Goal: Task Accomplishment & Management: Manage account settings

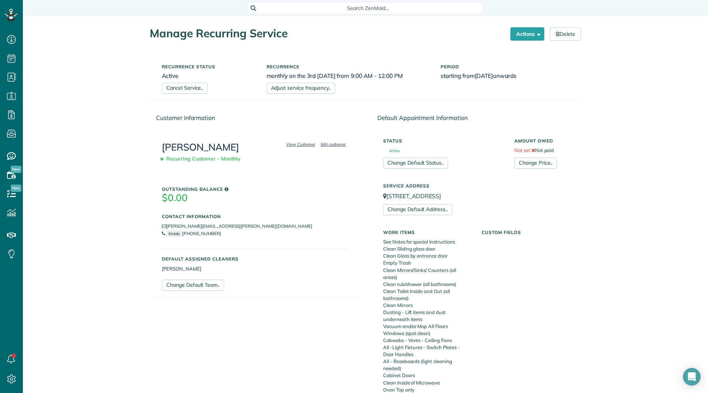
scroll to position [379, 0]
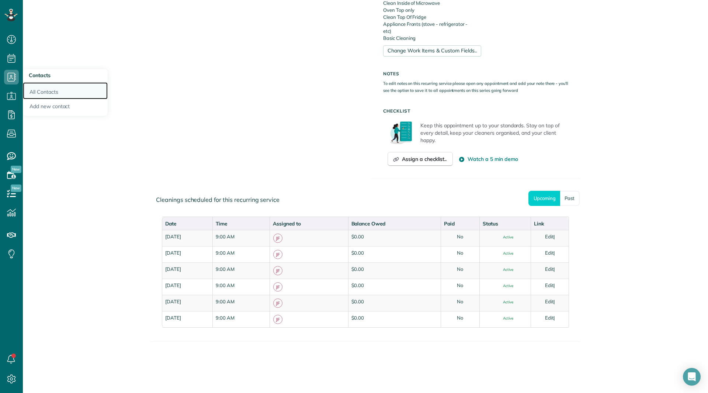
click at [44, 93] on link "All Contacts" at bounding box center [65, 90] width 85 height 17
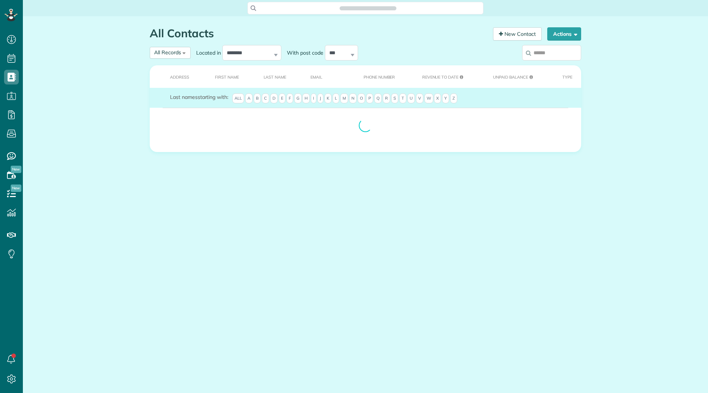
scroll to position [3, 3]
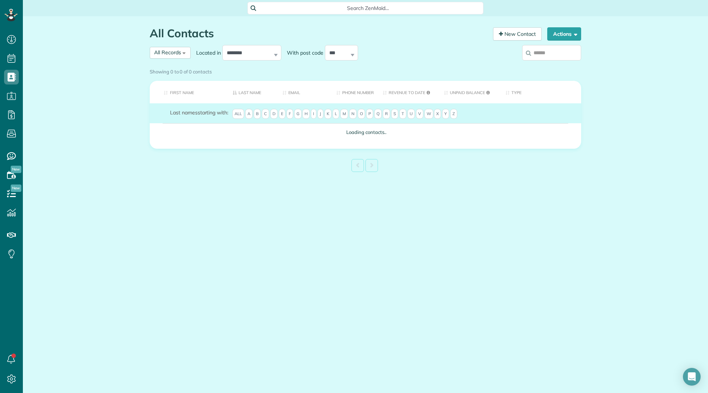
click at [191, 92] on th "First Name" at bounding box center [188, 92] width 77 height 22
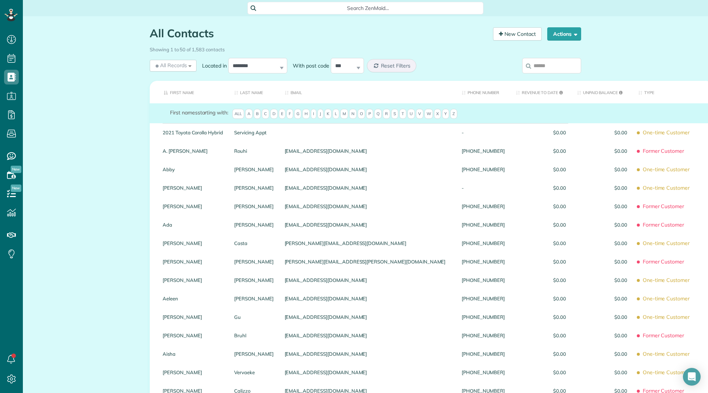
click at [541, 70] on input "search" at bounding box center [551, 65] width 59 height 15
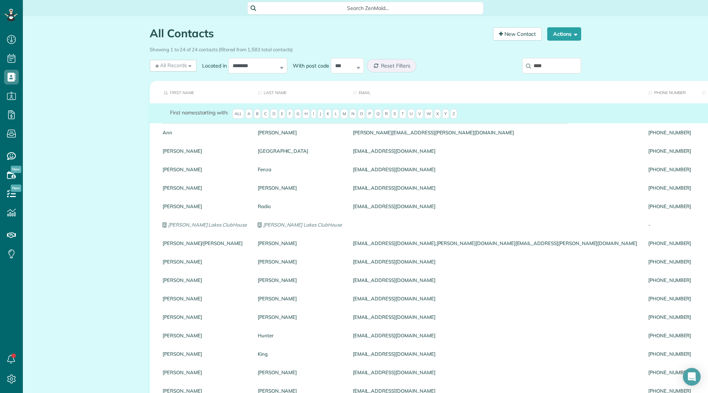
click at [551, 67] on input "****" at bounding box center [551, 65] width 59 height 15
click at [541, 65] on input "****" at bounding box center [551, 65] width 59 height 15
type input "****"
click at [256, 116] on span "B" at bounding box center [257, 114] width 7 height 10
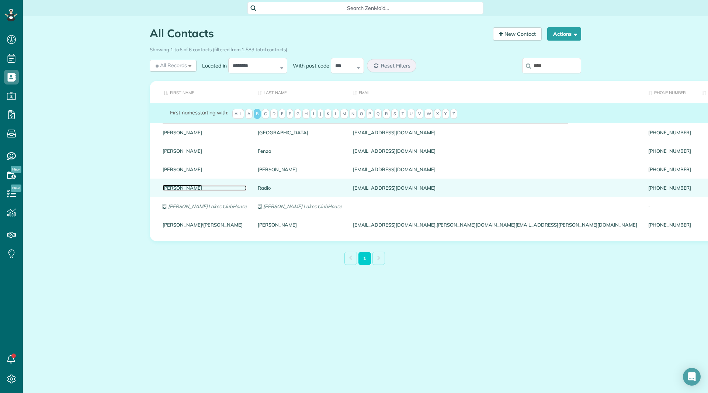
click at [169, 187] on link "Beth" at bounding box center [205, 187] width 84 height 5
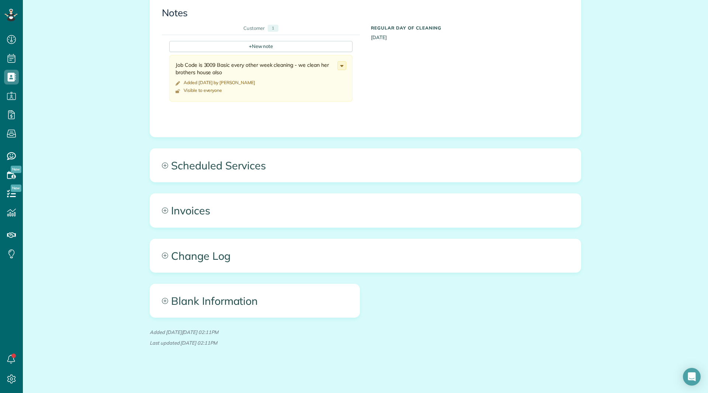
scroll to position [274, 0]
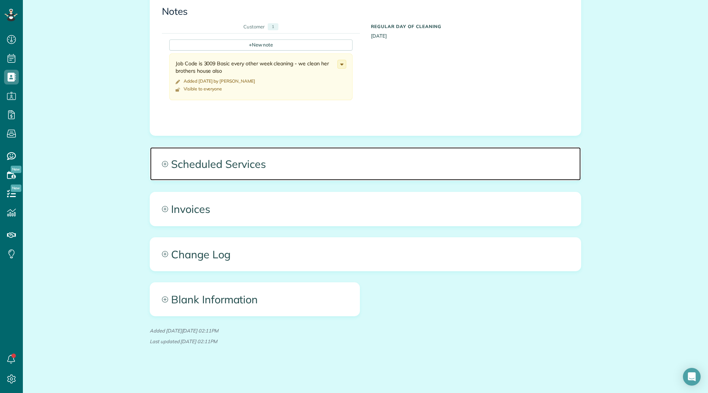
click at [220, 166] on span "Scheduled Services" at bounding box center [365, 163] width 431 height 33
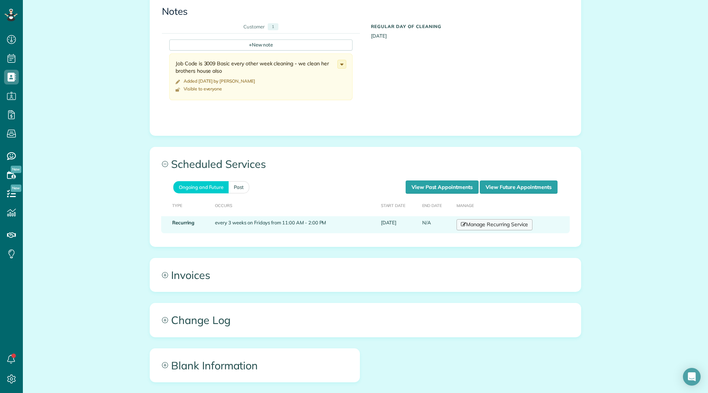
click at [488, 230] on link "Manage Recurring Service" at bounding box center [494, 224] width 76 height 11
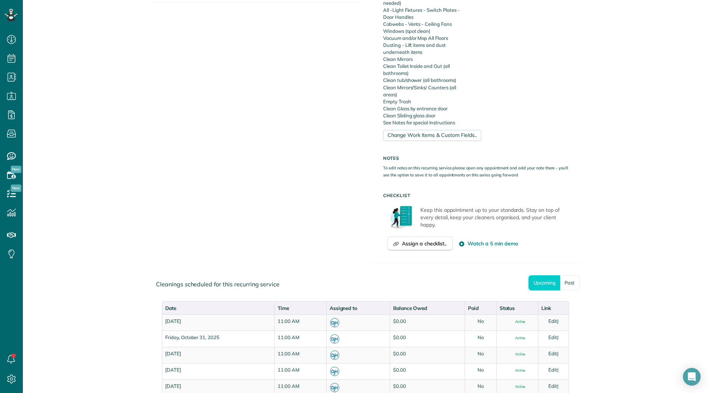
scroll to position [405, 0]
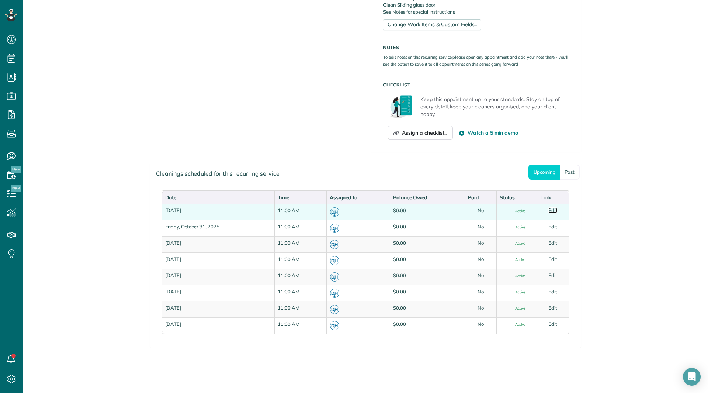
click at [548, 212] on link "Edit" at bounding box center [552, 210] width 9 height 6
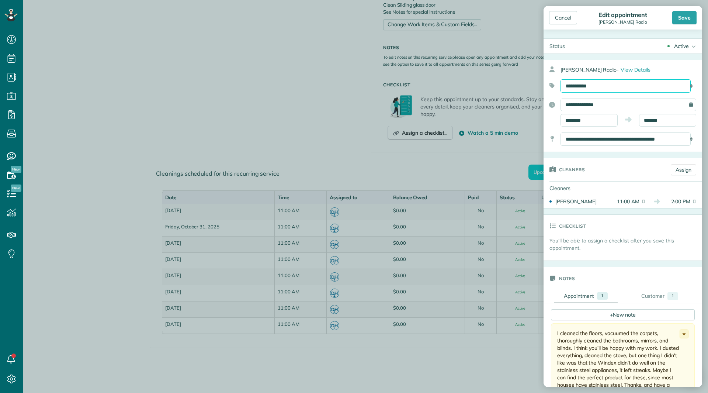
click at [624, 86] on select "**********" at bounding box center [625, 85] width 130 height 13
click at [681, 46] on div "Active" at bounding box center [681, 45] width 15 height 7
click at [669, 79] on link "Cancelled" at bounding box center [680, 82] width 43 height 13
click at [680, 14] on div "Save" at bounding box center [684, 17] width 24 height 13
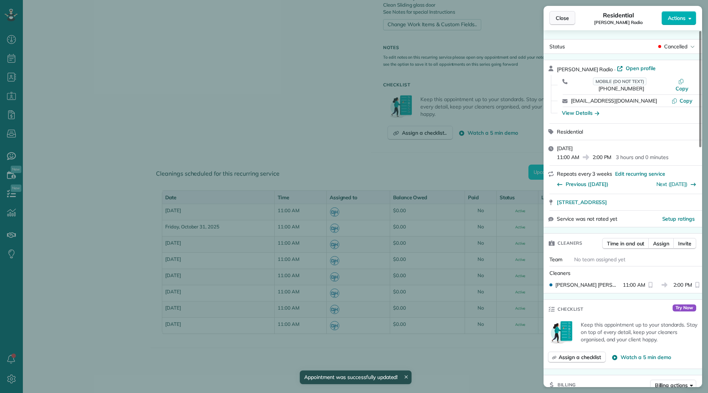
click at [554, 18] on button "Close" at bounding box center [562, 18] width 26 height 14
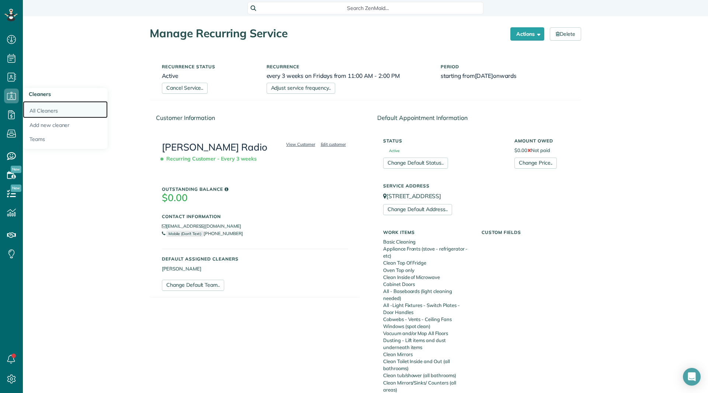
click at [48, 111] on link "All Cleaners" at bounding box center [65, 109] width 85 height 17
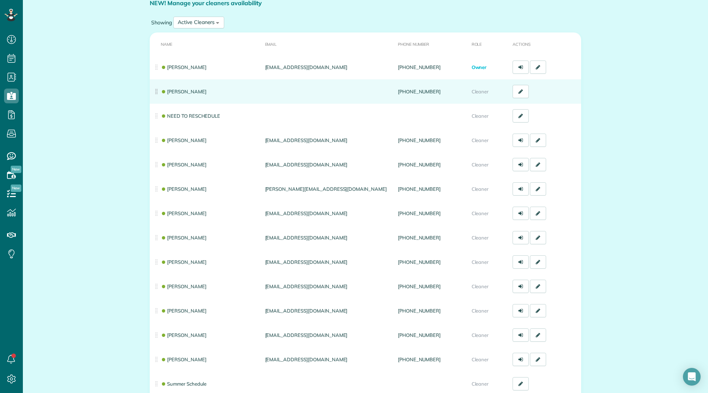
scroll to position [74, 0]
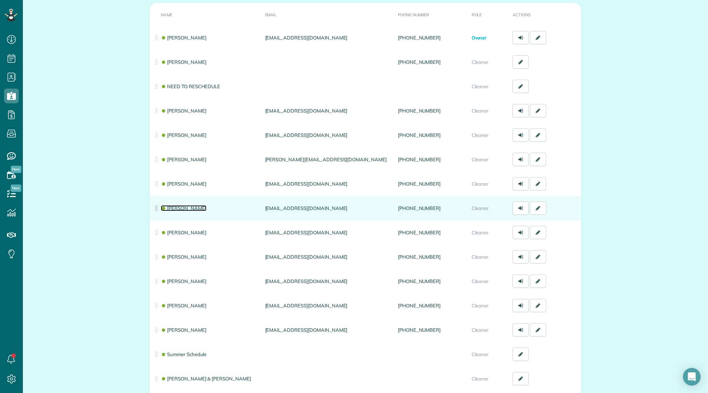
click at [196, 207] on link "[PERSON_NAME]" at bounding box center [184, 208] width 46 height 6
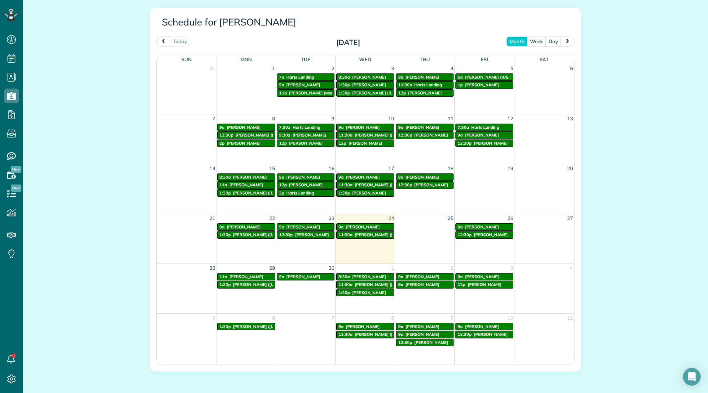
scroll to position [369, 0]
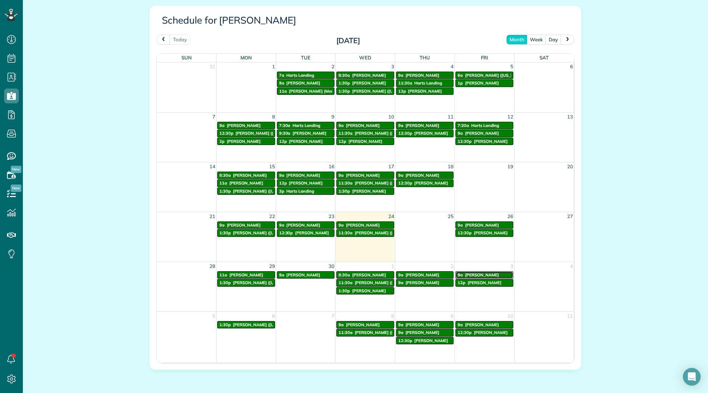
click at [477, 274] on span "[PERSON_NAME]" at bounding box center [482, 274] width 34 height 5
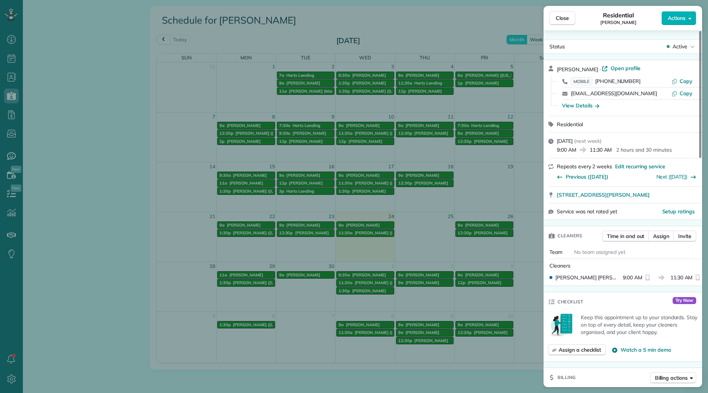
click at [618, 66] on span "Open profile" at bounding box center [625, 68] width 30 height 7
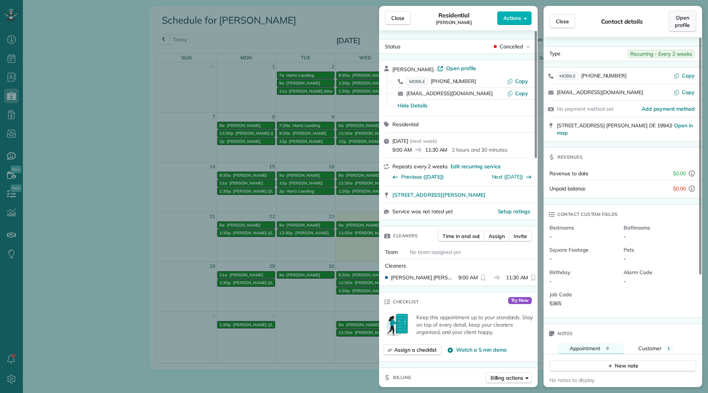
click at [672, 24] on link "Open profile" at bounding box center [682, 21] width 28 height 21
click at [389, 21] on button "Close" at bounding box center [398, 18] width 26 height 14
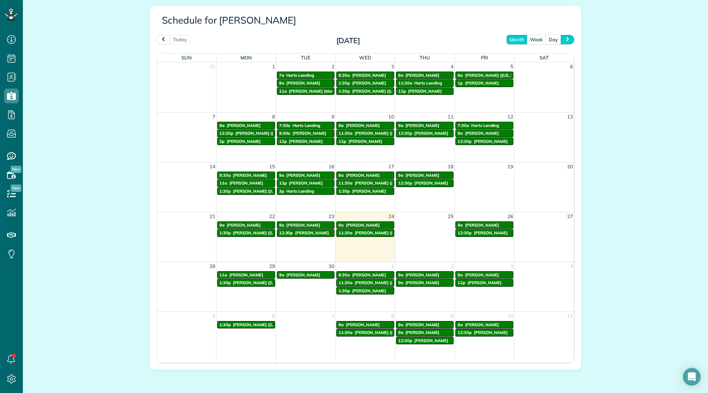
click at [561, 36] on button "next" at bounding box center [567, 40] width 14 height 10
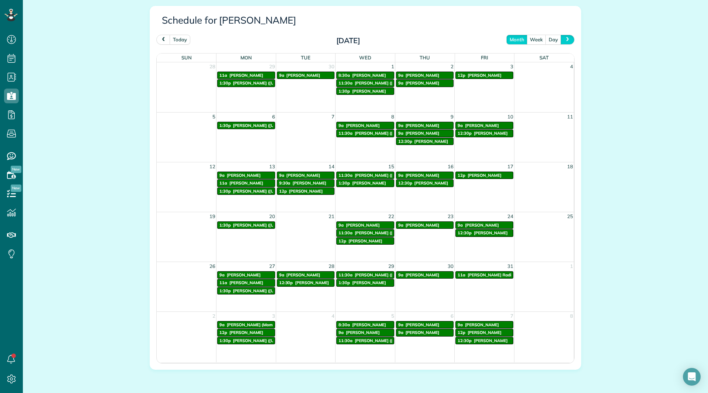
click at [569, 41] on button "next" at bounding box center [567, 40] width 14 height 10
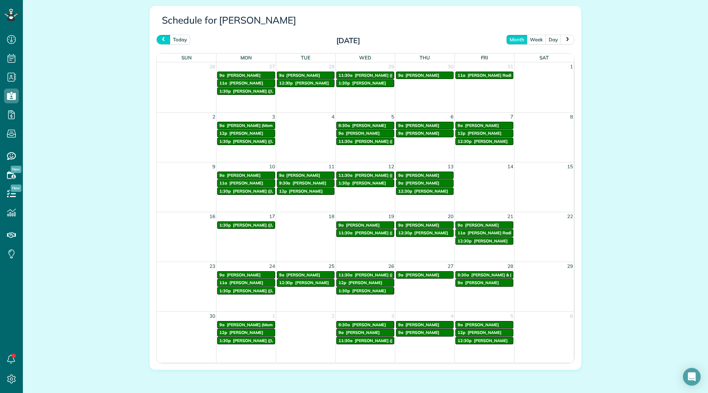
click at [163, 42] on button "prev" at bounding box center [163, 40] width 14 height 10
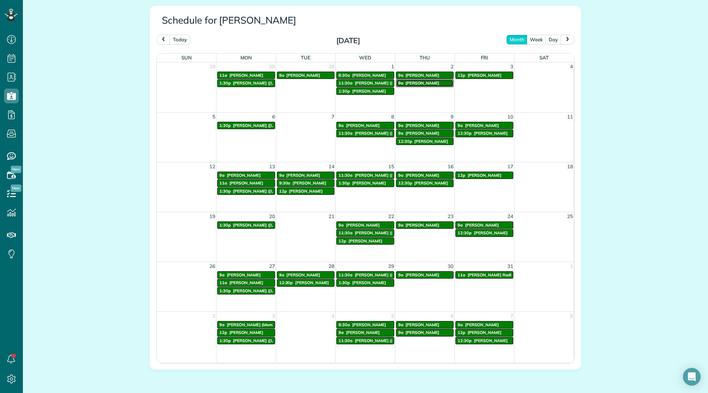
click at [406, 85] on span "Christopher James" at bounding box center [422, 82] width 34 height 5
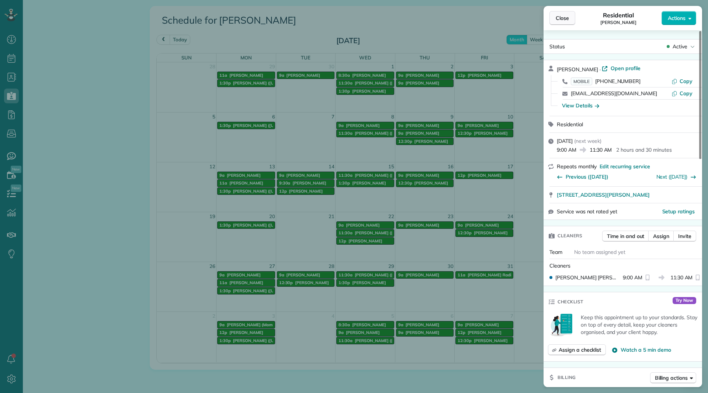
click at [563, 22] on button "Close" at bounding box center [562, 18] width 26 height 14
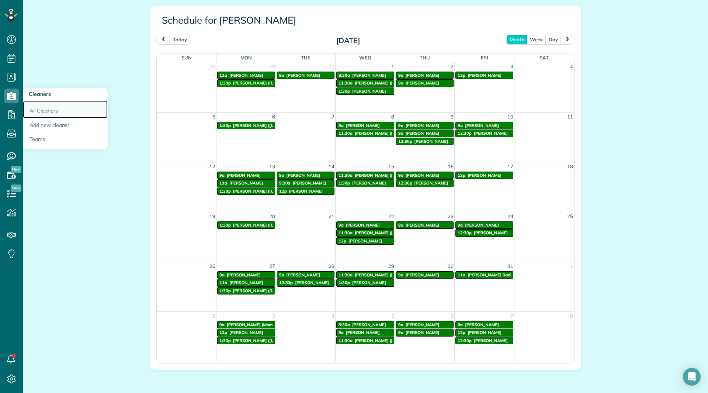
click at [45, 109] on link "All Cleaners" at bounding box center [65, 109] width 85 height 17
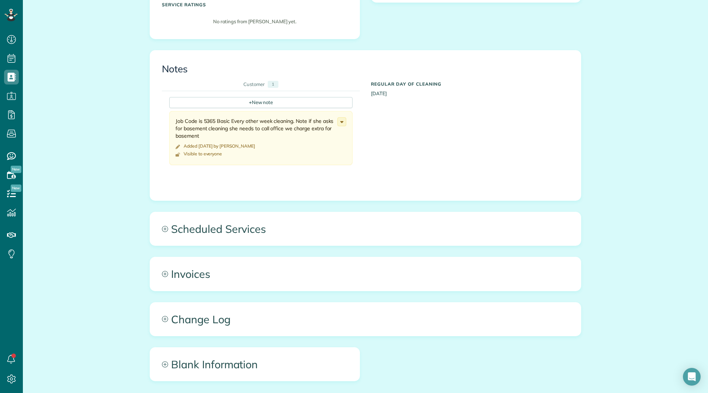
scroll to position [281, 0]
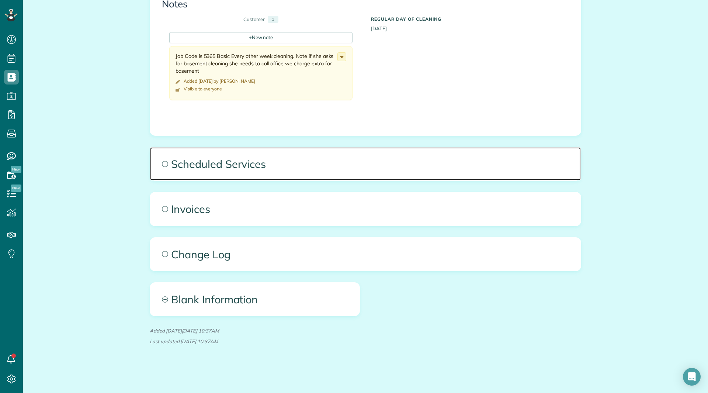
click at [263, 163] on span "Scheduled Services" at bounding box center [365, 163] width 431 height 33
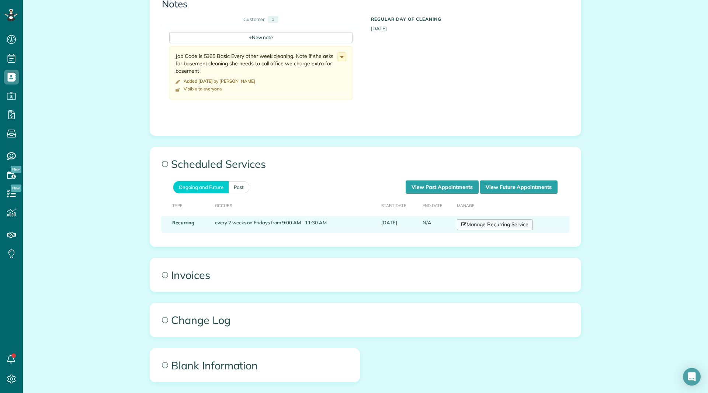
click at [465, 219] on link "Manage Recurring Service" at bounding box center [495, 224] width 76 height 11
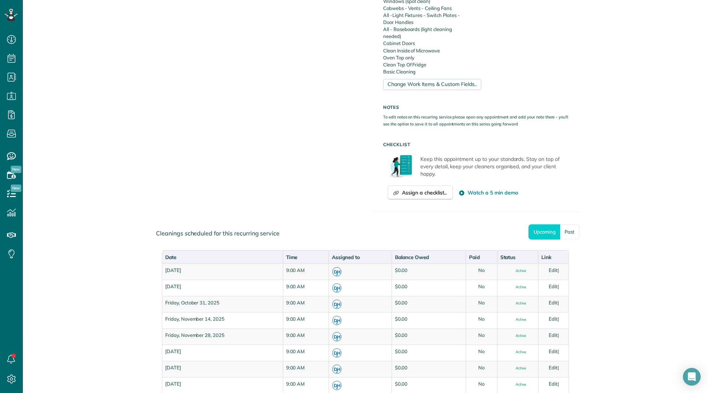
scroll to position [405, 0]
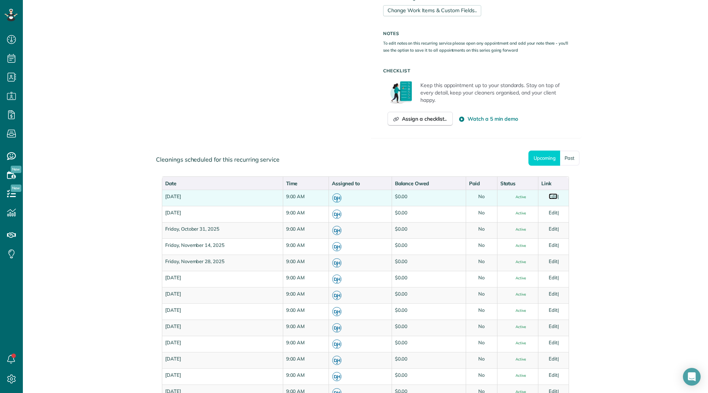
click at [550, 194] on link "Edit" at bounding box center [553, 196] width 9 height 6
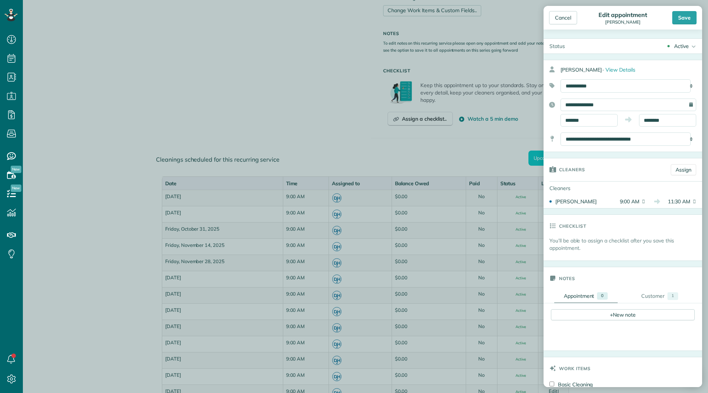
click at [674, 45] on div "Active" at bounding box center [681, 45] width 15 height 7
click at [664, 81] on link "Cancelled" at bounding box center [680, 82] width 43 height 13
click at [681, 18] on div "Save" at bounding box center [684, 17] width 24 height 13
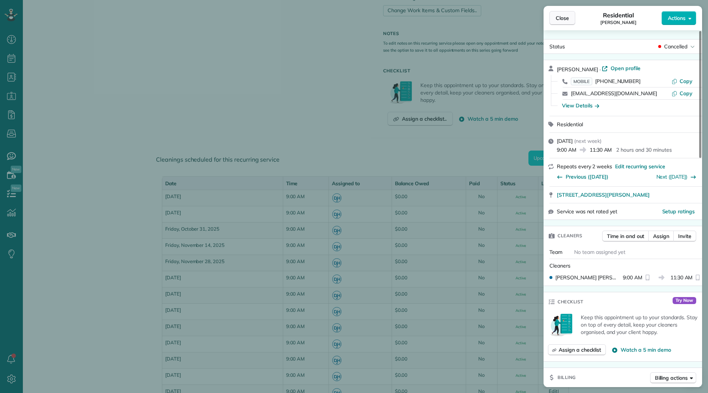
click at [568, 15] on span "Close" at bounding box center [562, 17] width 13 height 7
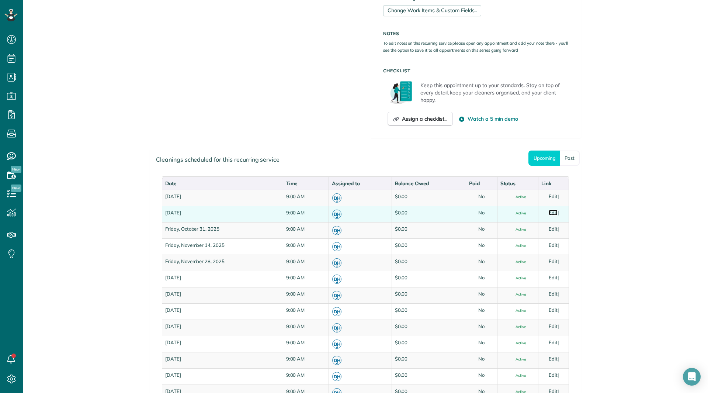
click at [549, 214] on link "Edit" at bounding box center [553, 212] width 9 height 6
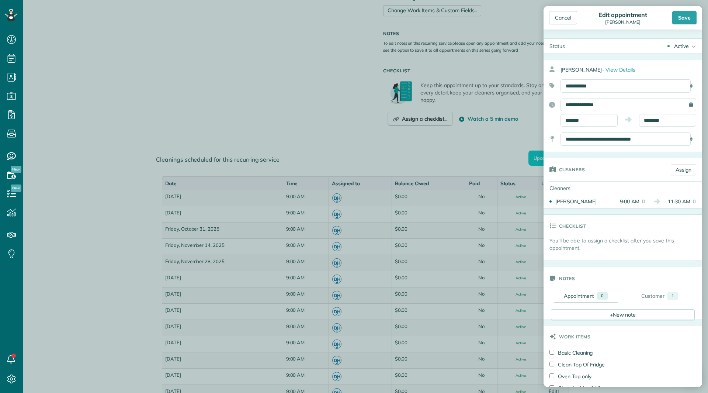
click at [676, 49] on div "Active" at bounding box center [681, 45] width 15 height 7
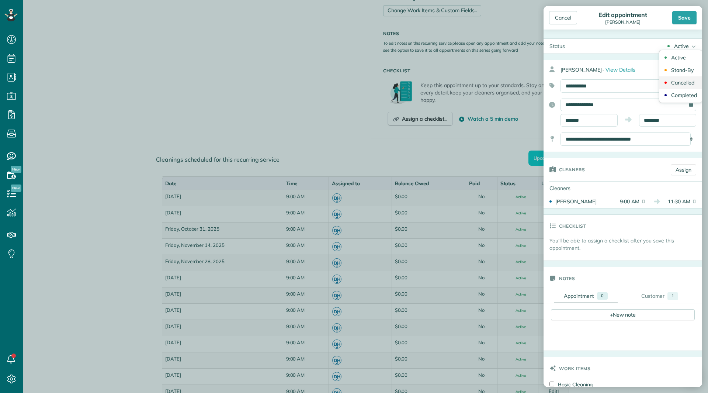
click at [678, 78] on link "Cancelled" at bounding box center [680, 82] width 43 height 13
click at [680, 17] on div "Save" at bounding box center [684, 17] width 24 height 13
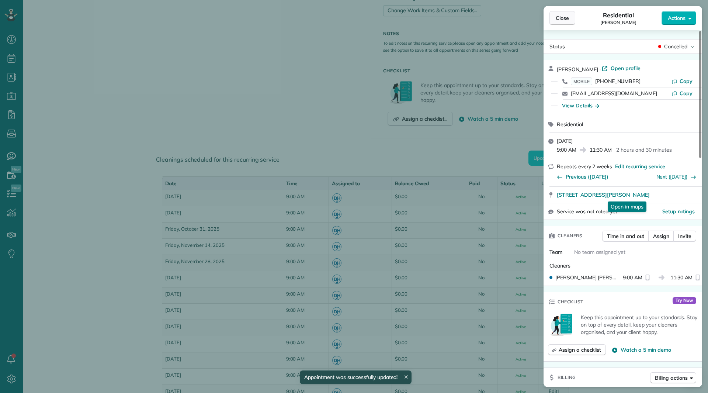
click at [563, 22] on button "Close" at bounding box center [562, 18] width 26 height 14
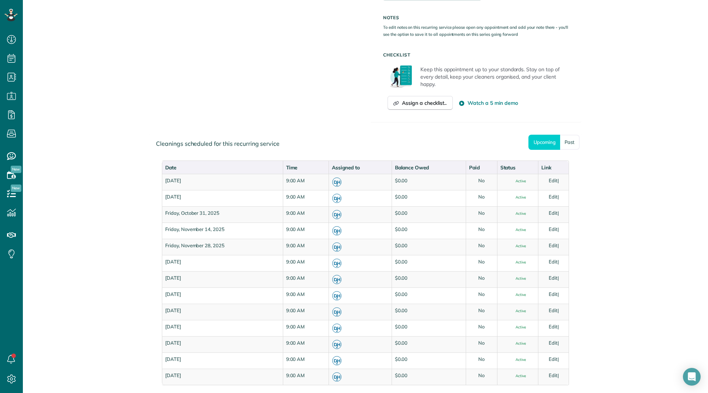
scroll to position [479, 0]
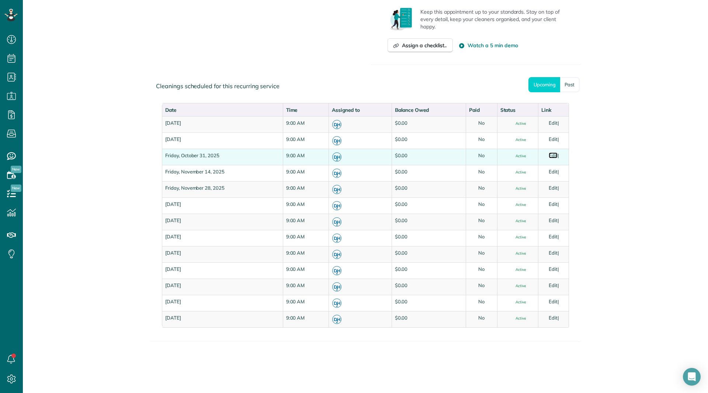
click at [549, 156] on link "Edit" at bounding box center [553, 155] width 9 height 6
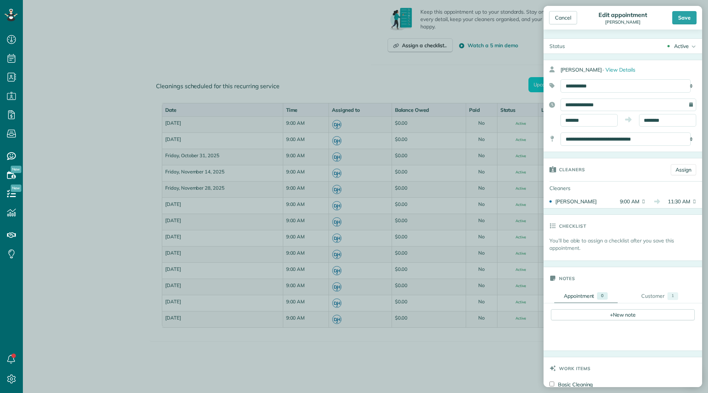
click at [674, 45] on div "Active" at bounding box center [681, 45] width 15 height 7
click at [671, 83] on div "Cancelled" at bounding box center [682, 82] width 23 height 5
click at [683, 17] on div "Save" at bounding box center [684, 17] width 24 height 13
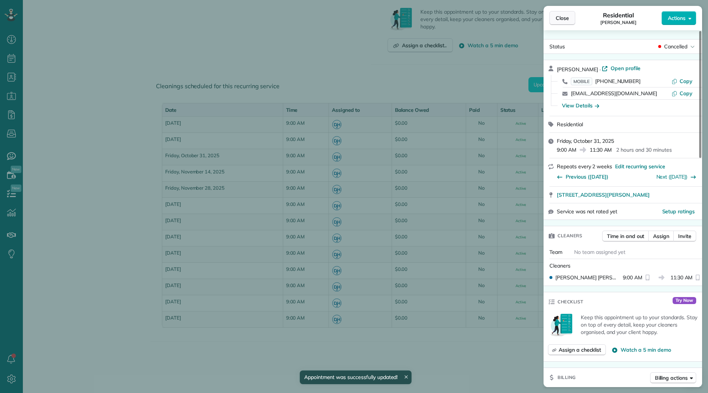
click at [570, 22] on button "Close" at bounding box center [562, 18] width 26 height 14
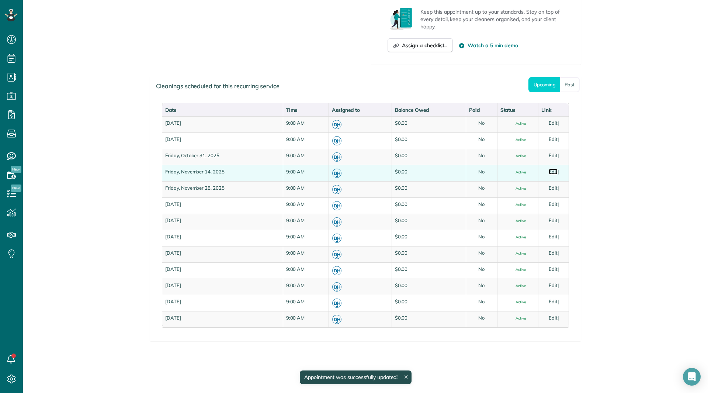
click at [549, 172] on link "Edit" at bounding box center [553, 171] width 9 height 6
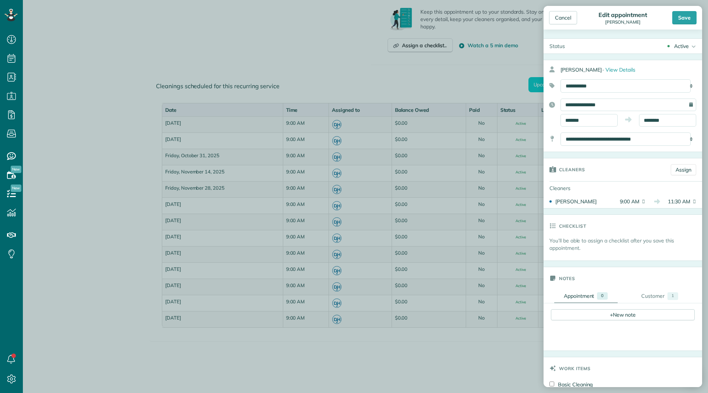
click at [676, 46] on div "Active" at bounding box center [681, 45] width 15 height 7
click at [683, 82] on div "Cancelled" at bounding box center [682, 82] width 23 height 5
click at [678, 20] on div "Save" at bounding box center [684, 17] width 24 height 13
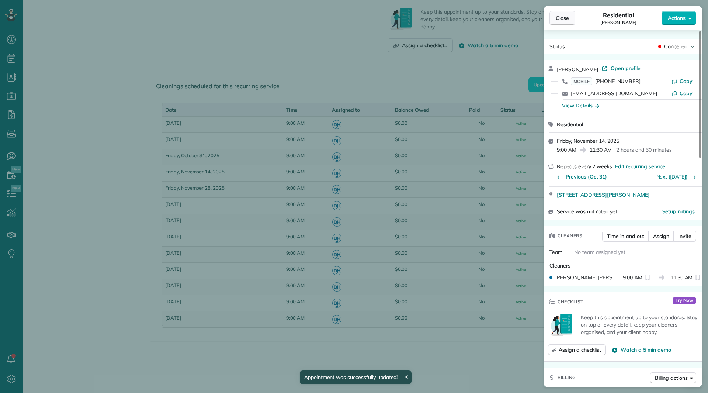
click at [559, 16] on span "Close" at bounding box center [562, 17] width 13 height 7
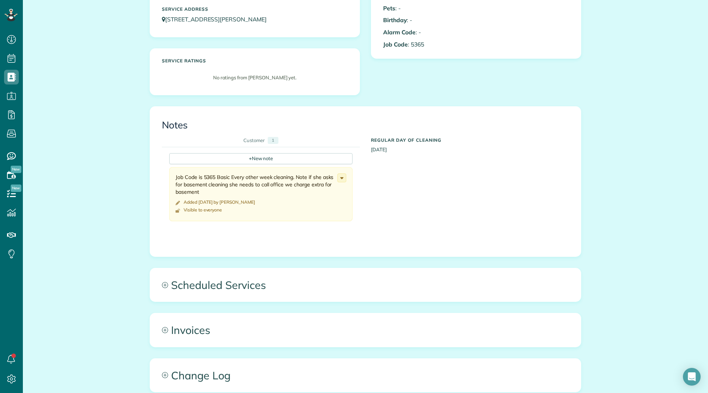
scroll to position [258, 0]
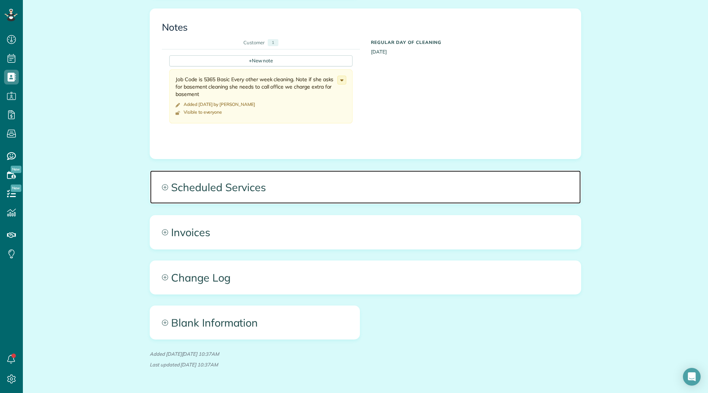
click at [232, 190] on span "Scheduled Services" at bounding box center [365, 186] width 431 height 33
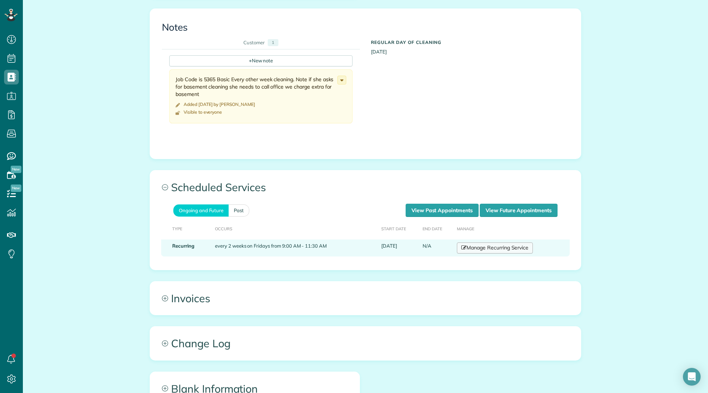
click at [491, 248] on link "Manage Recurring Service" at bounding box center [495, 247] width 76 height 11
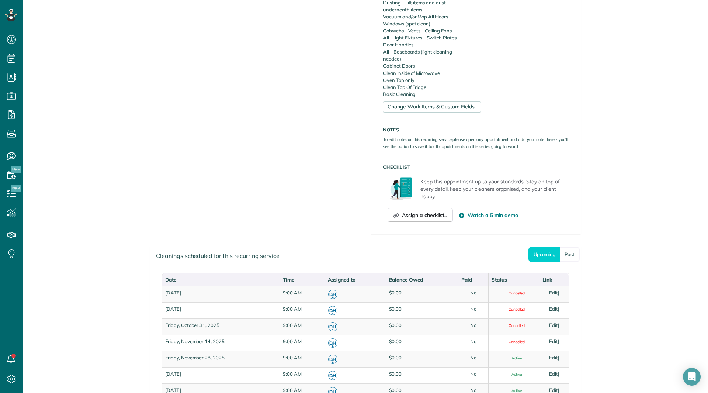
scroll to position [442, 0]
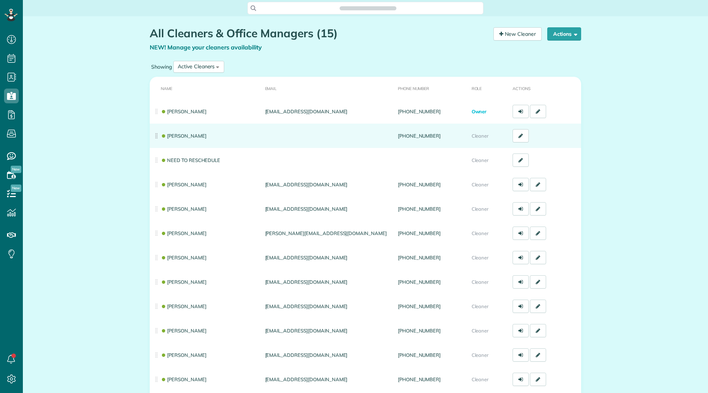
scroll to position [3, 3]
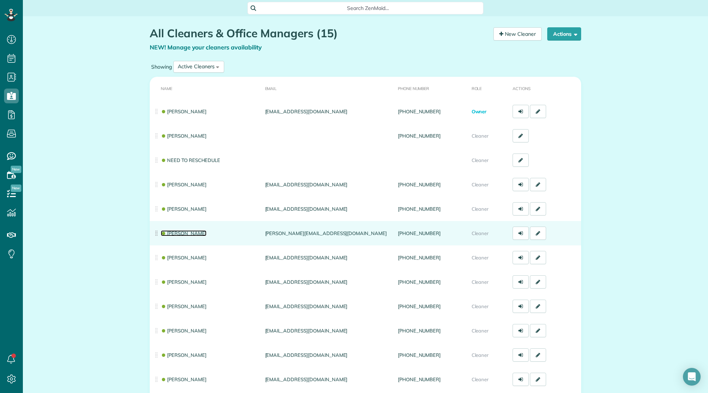
click at [180, 231] on link "[PERSON_NAME]" at bounding box center [184, 233] width 46 height 6
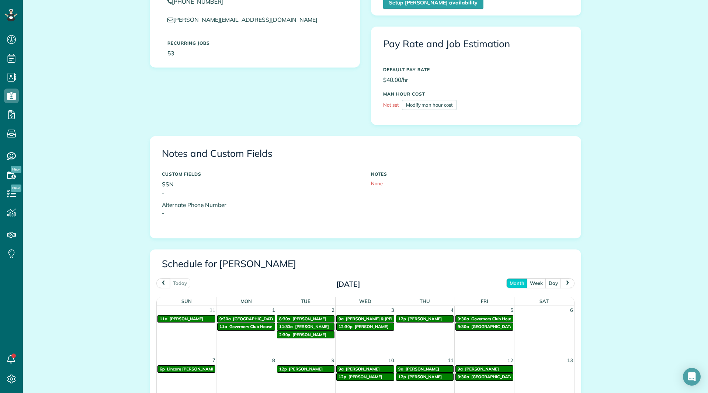
scroll to position [221, 0]
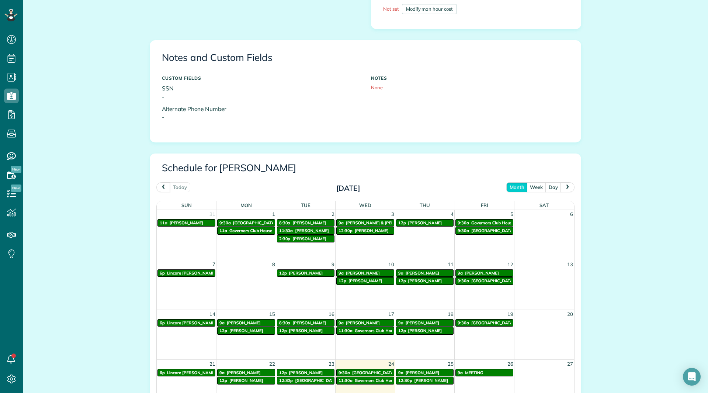
click at [565, 184] on button "next" at bounding box center [567, 187] width 14 height 10
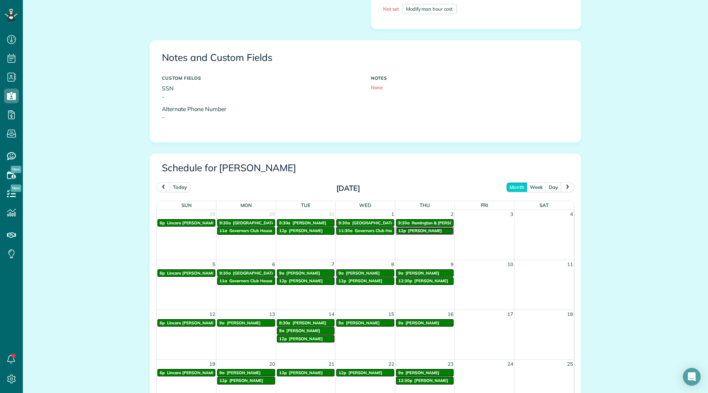
click at [419, 230] on span "[PERSON_NAME]" at bounding box center [425, 230] width 34 height 5
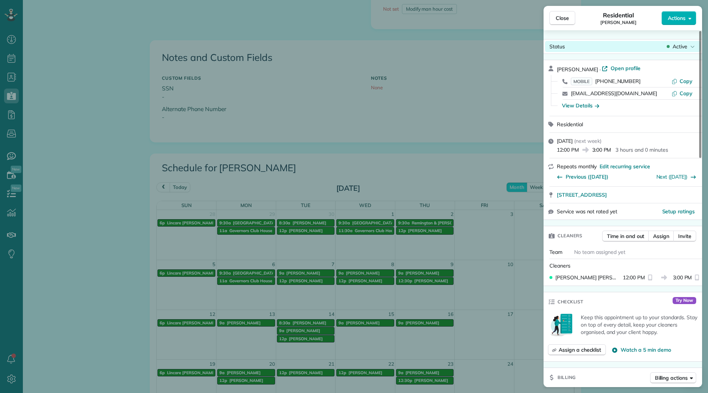
click at [689, 47] on div "Active" at bounding box center [680, 46] width 31 height 7
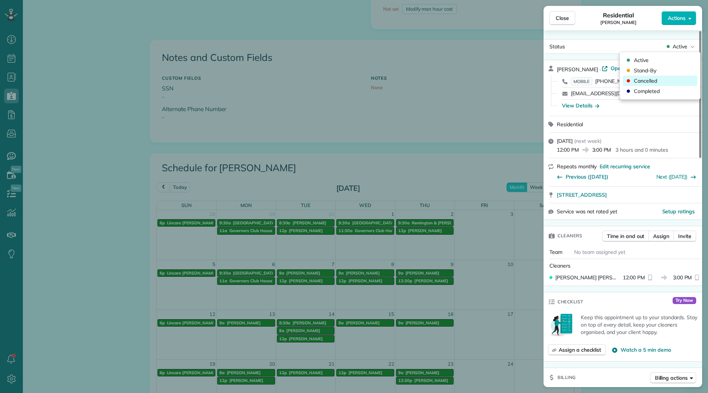
click at [666, 77] on div "Cancelled" at bounding box center [660, 81] width 74 height 10
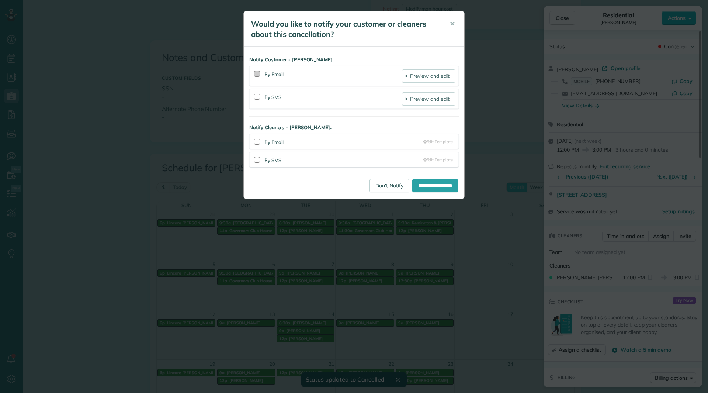
click at [259, 72] on div at bounding box center [257, 74] width 6 height 6
click at [264, 103] on div "By SMS Preview and edit" at bounding box center [354, 98] width 203 height 13
click at [258, 97] on div at bounding box center [257, 97] width 6 height 6
click at [422, 187] on input "**********" at bounding box center [435, 185] width 46 height 13
